Goal: Task Accomplishment & Management: Complete application form

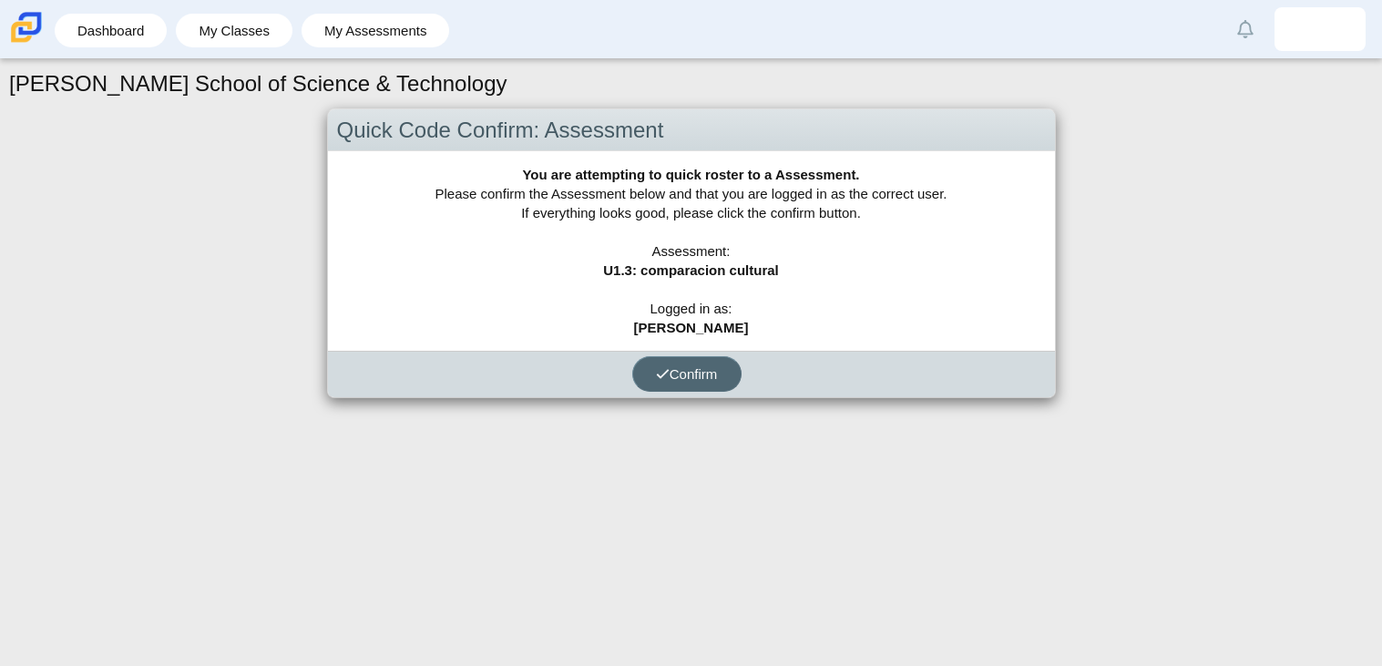
click at [709, 379] on span "Confirm" at bounding box center [687, 373] width 62 height 15
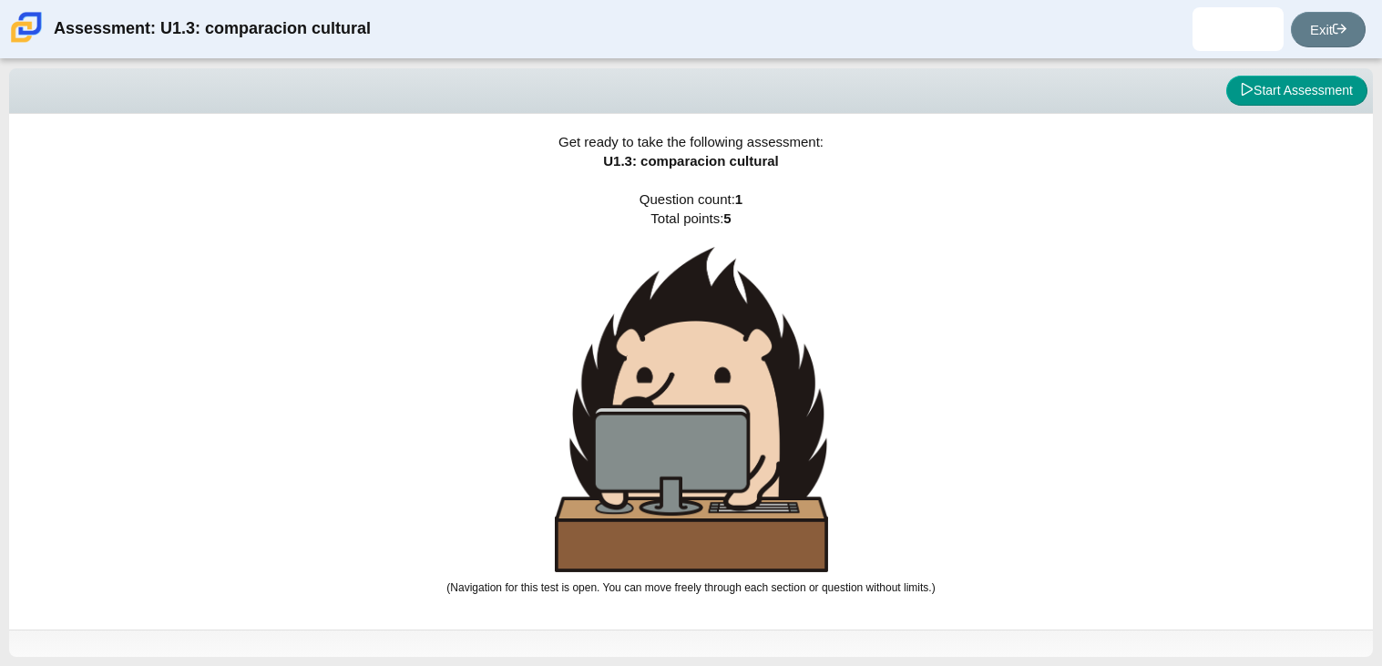
click at [1291, 107] on div "Viewing Question 0 of 1 in Pacing Mode Start Assessment" at bounding box center [690, 91] width 1363 height 46
click at [1287, 94] on button "Start Assessment" at bounding box center [1296, 91] width 141 height 31
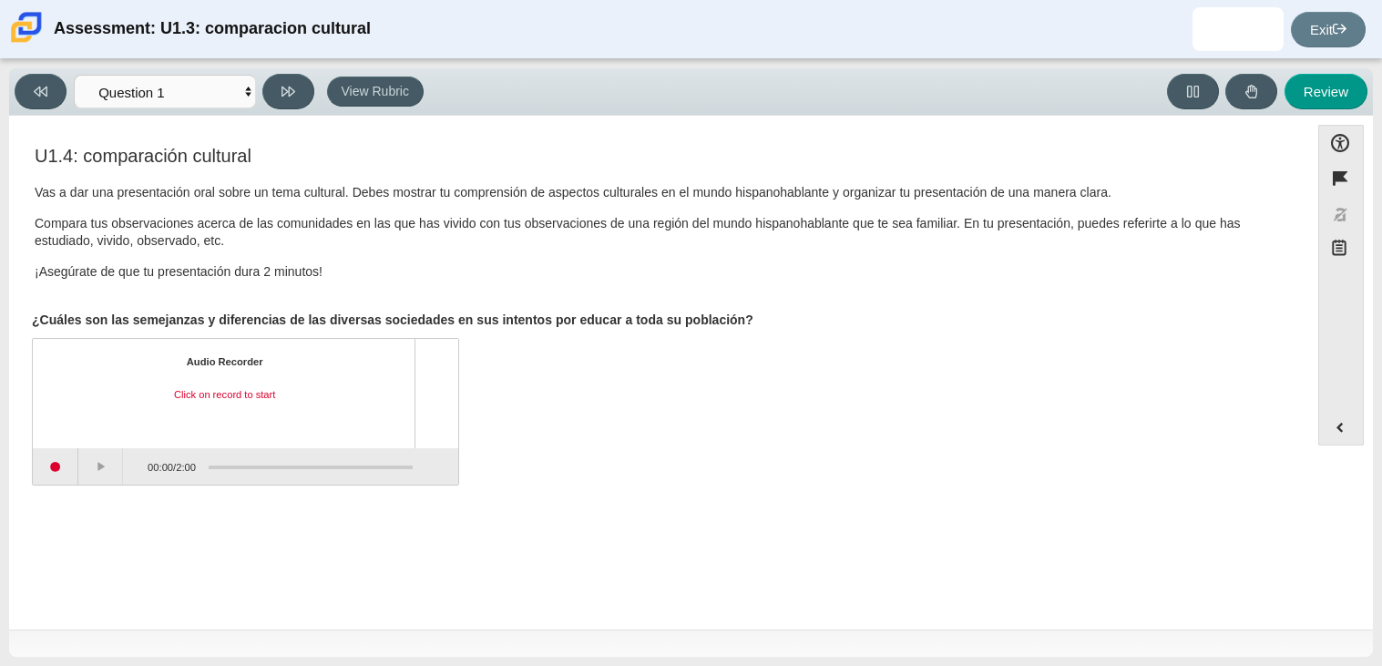
click at [37, 486] on div "U1.4: comparación cultural Vas a dar una presentación oral sobre un tema cultur…" at bounding box center [658, 319] width 1281 height 353
click at [42, 474] on button "Start recording" at bounding box center [56, 466] width 46 height 36
click at [94, 464] on button "Pause" at bounding box center [101, 466] width 46 height 36
click at [68, 468] on button "Stop recording" at bounding box center [56, 466] width 46 height 36
click at [286, 85] on icon at bounding box center [288, 92] width 14 height 14
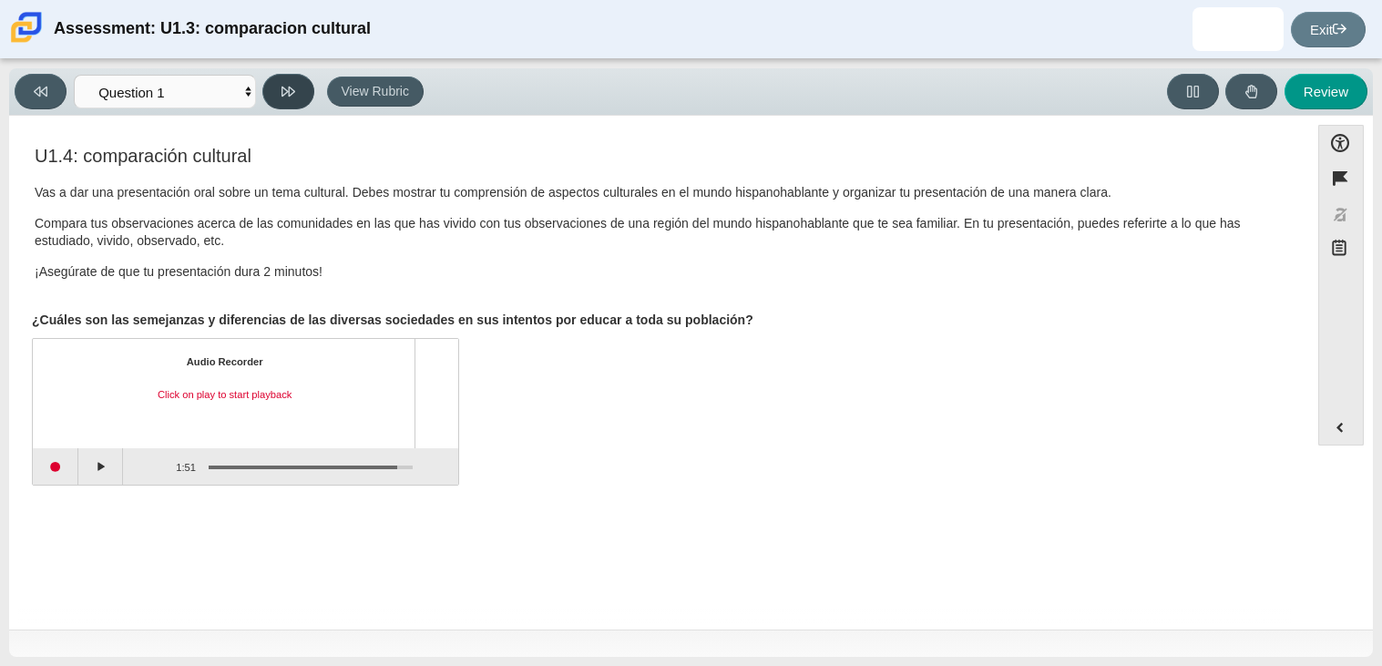
select select "review"
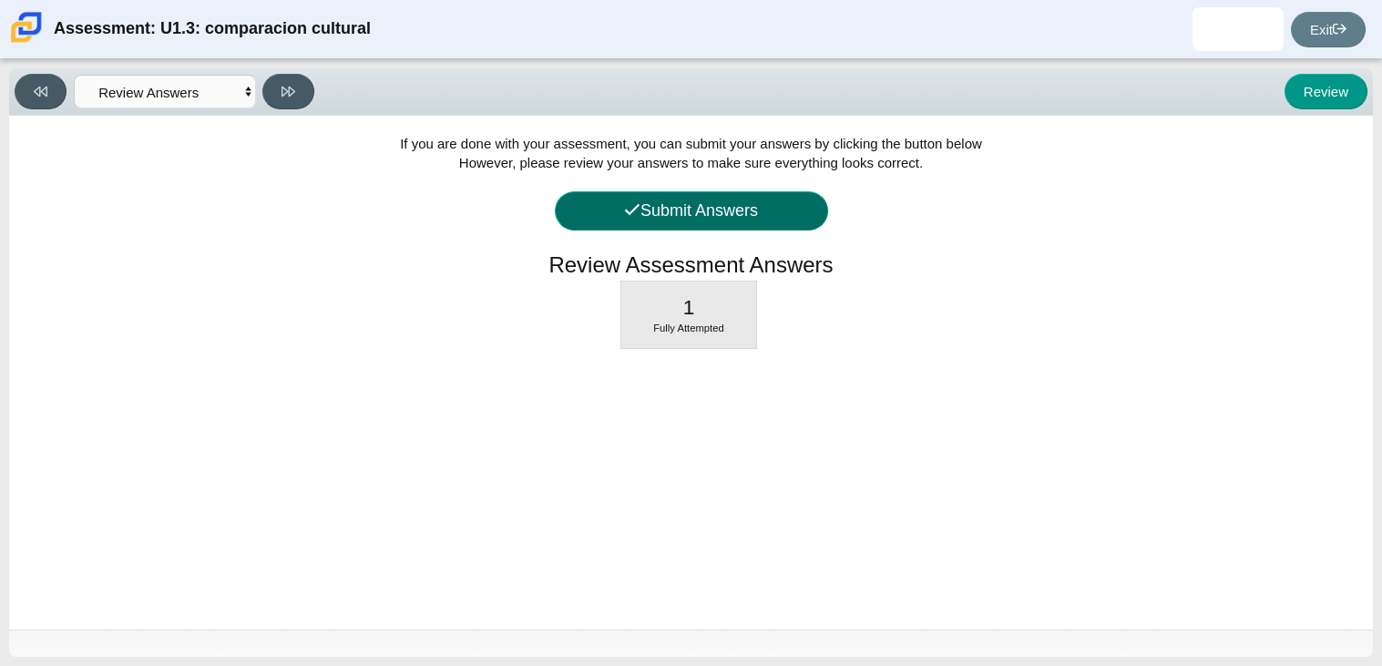
click at [685, 214] on button "Submit Answers" at bounding box center [691, 210] width 273 height 39
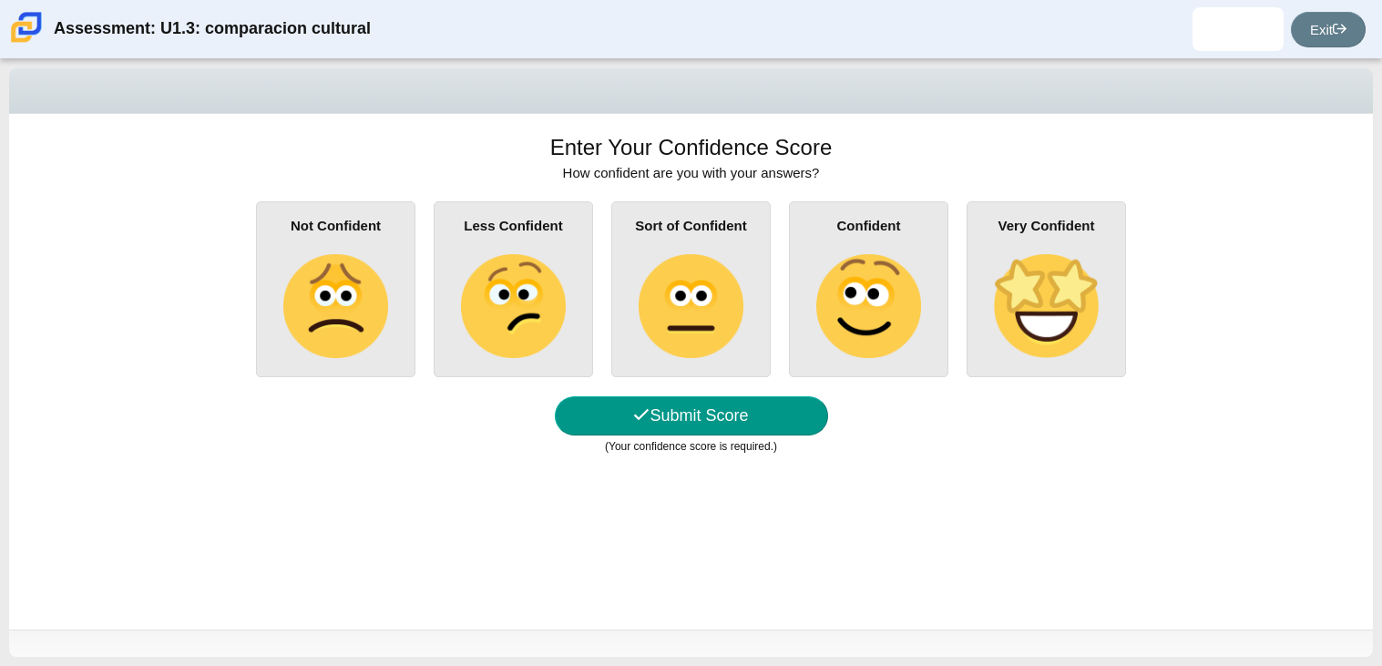
click at [833, 305] on img at bounding box center [868, 306] width 104 height 104
click at [0, 0] on input "Confident" at bounding box center [0, 0] width 0 height 0
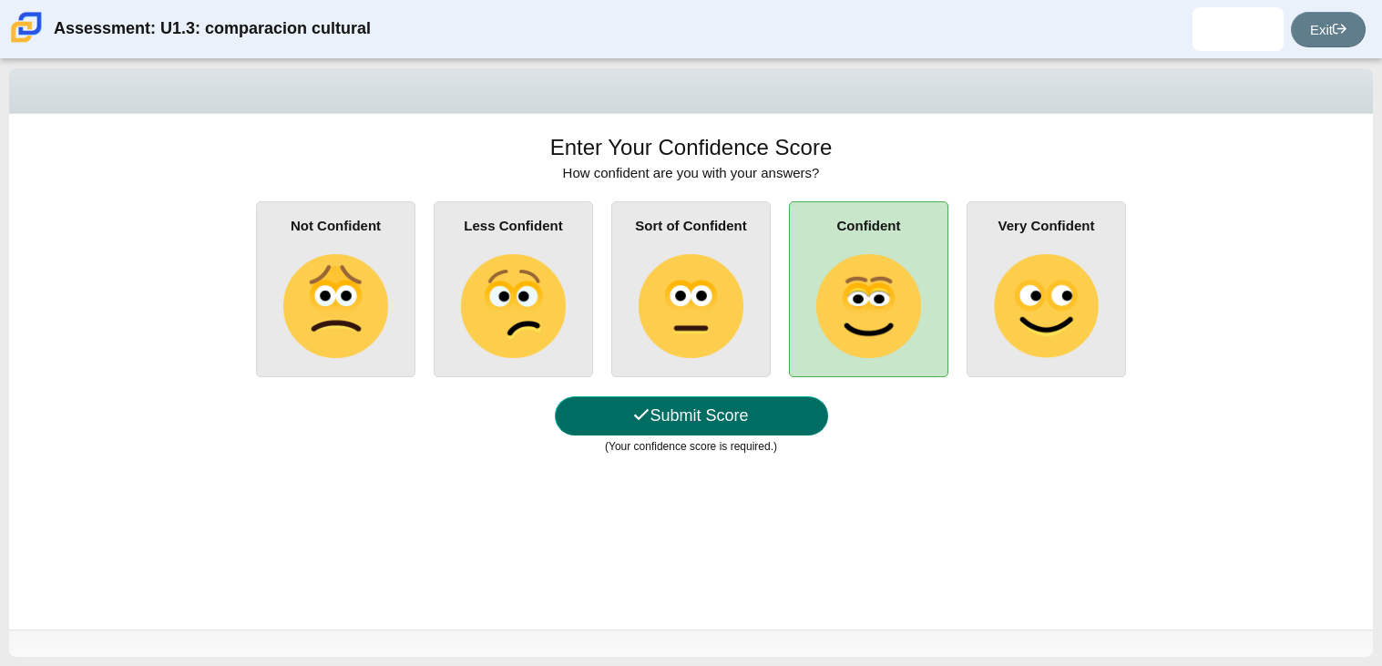
click at [683, 428] on button "Submit Score" at bounding box center [691, 415] width 273 height 39
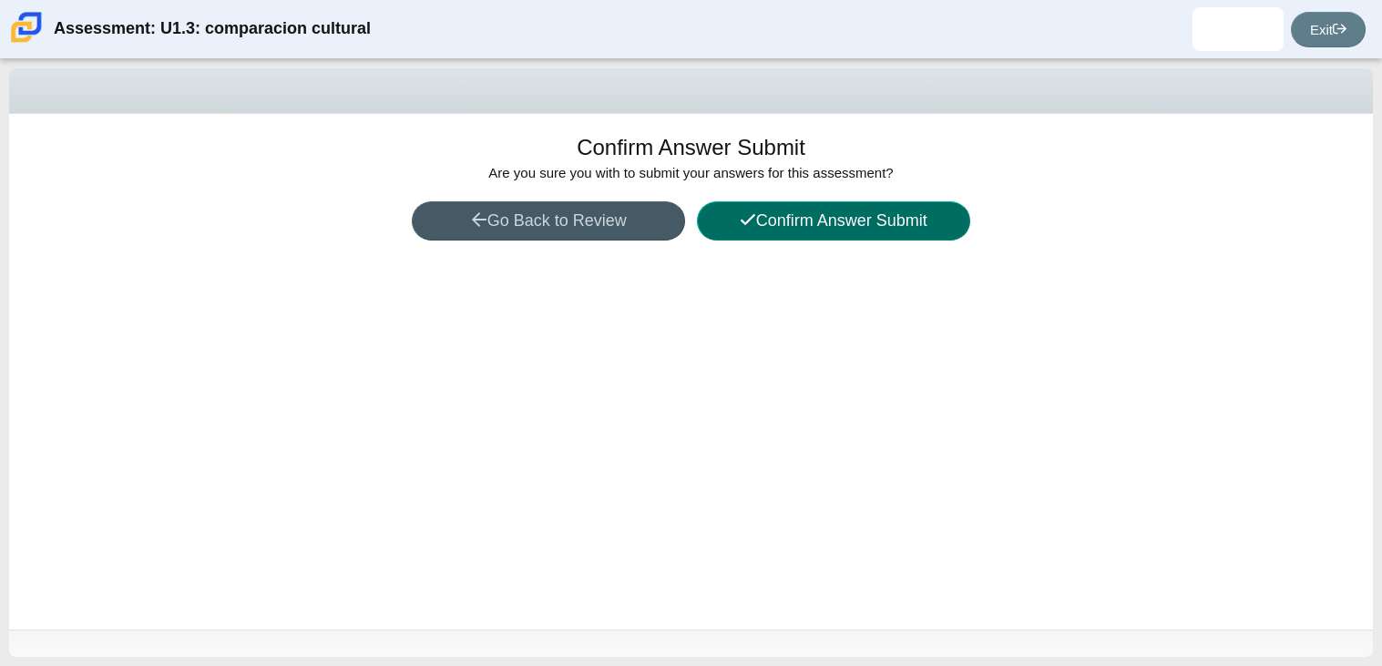
click at [804, 218] on button "Confirm Answer Submit" at bounding box center [833, 220] width 273 height 39
